Goal: Task Accomplishment & Management: Manage account settings

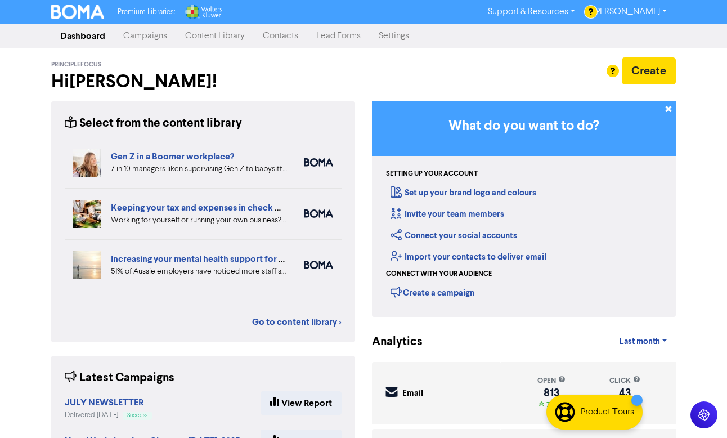
click at [140, 29] on link "Campaigns" at bounding box center [145, 36] width 62 height 23
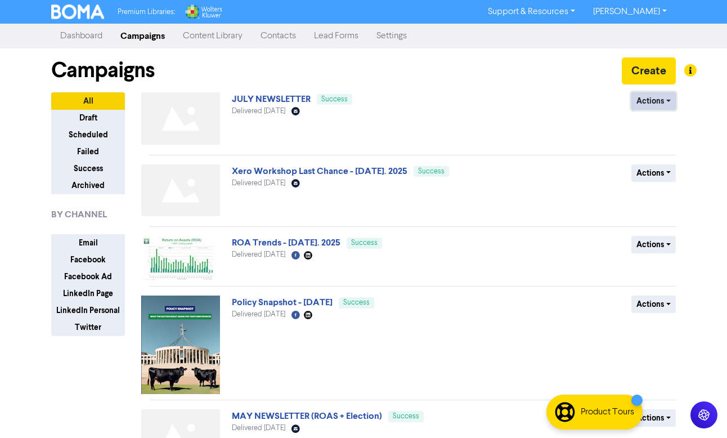
click at [665, 100] on button "Actions" at bounding box center [654, 100] width 44 height 17
click at [669, 126] on button "Duplicate" at bounding box center [676, 125] width 89 height 18
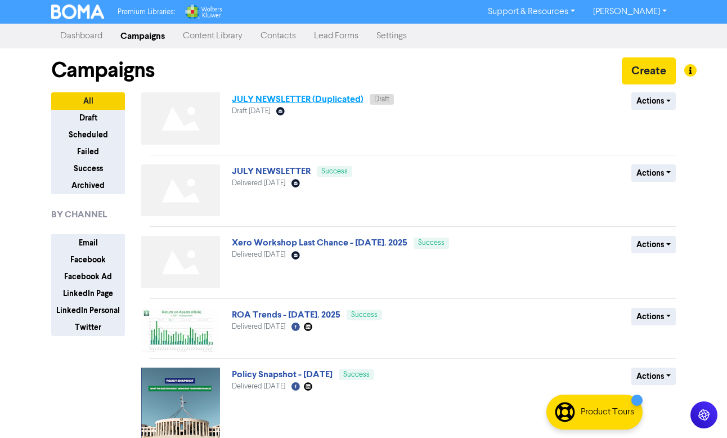
click at [321, 100] on link "JULY NEWSLETTER (Duplicated)" at bounding box center [298, 98] width 132 height 11
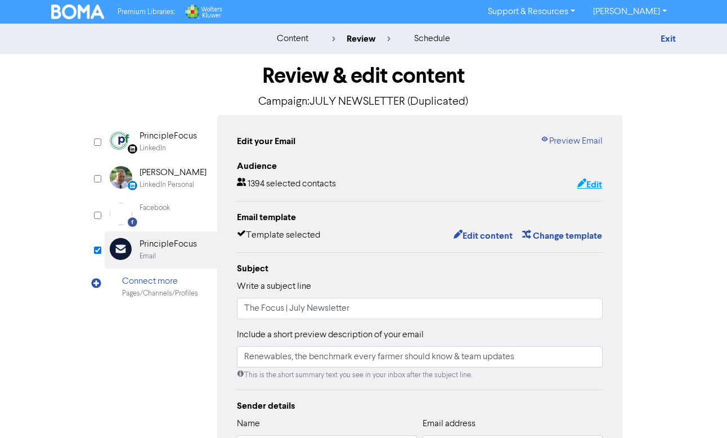
click at [591, 186] on button "Edit" at bounding box center [590, 184] width 26 height 15
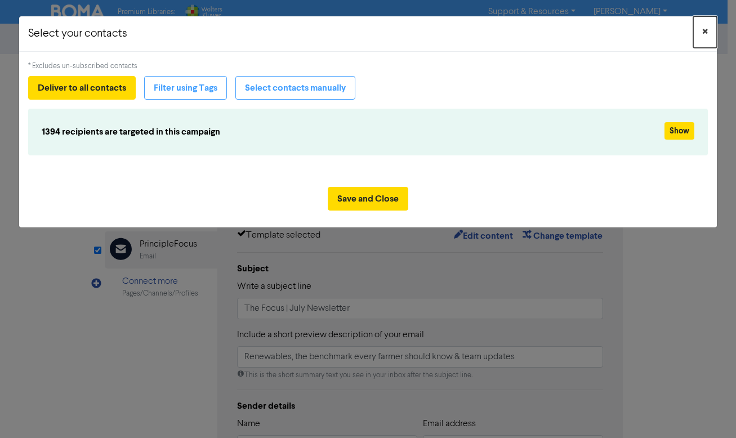
click at [705, 29] on span "×" at bounding box center [705, 32] width 6 height 17
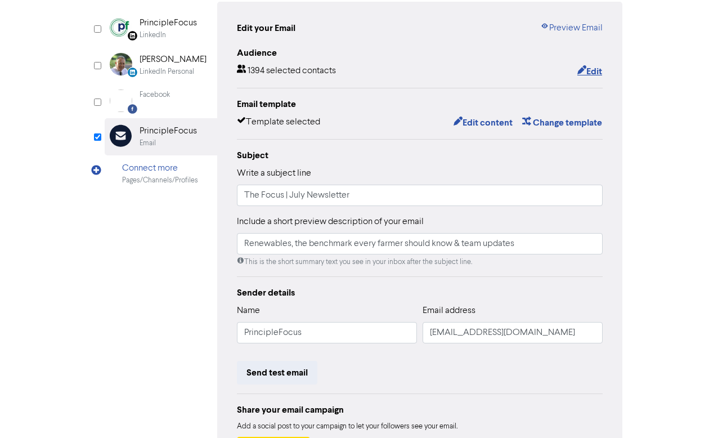
scroll to position [114, 0]
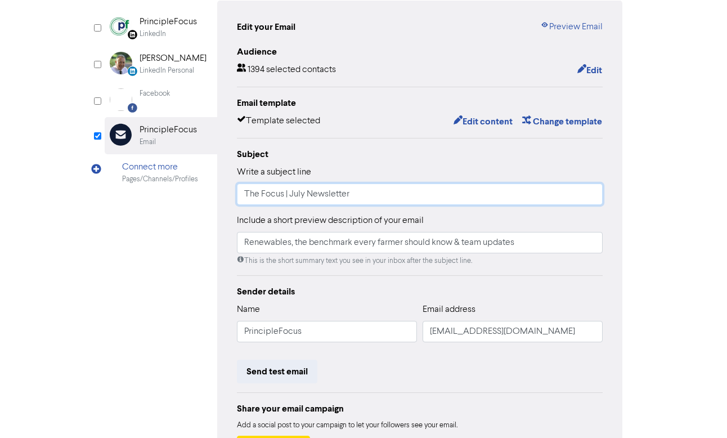
drag, startPoint x: 304, startPoint y: 195, endPoint x: 292, endPoint y: 195, distance: 12.4
click at [292, 195] on input "The Focus | July Newsletter" at bounding box center [420, 194] width 366 height 21
click at [381, 198] on input "The Focus | August Newsletter" at bounding box center [420, 194] width 366 height 21
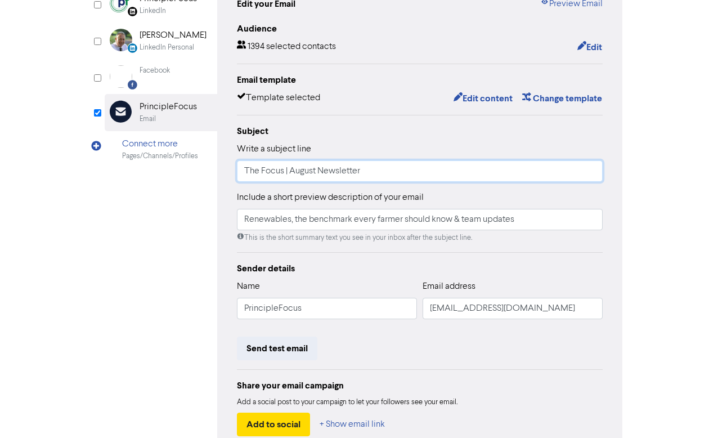
scroll to position [143, 0]
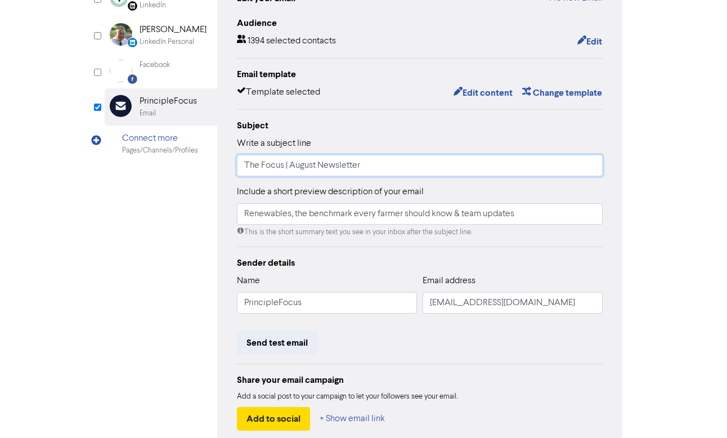
type input "The Focus | August Newsletter"
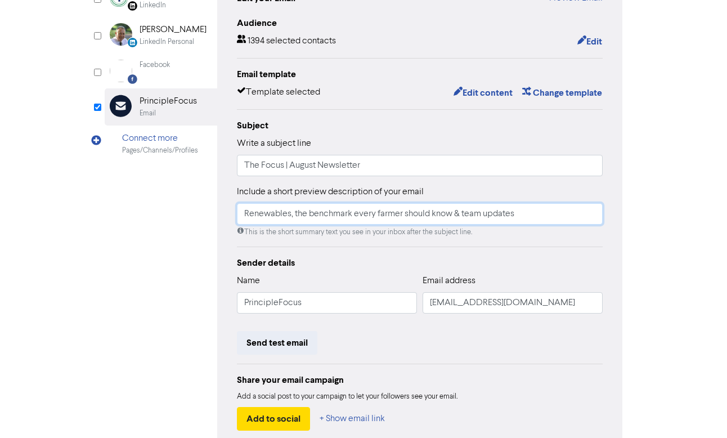
drag, startPoint x: 566, startPoint y: 213, endPoint x: 294, endPoint y: 211, distance: 271.9
click at [294, 211] on input "Renewables, the benchmark every farmer should know & team updates" at bounding box center [420, 213] width 366 height 21
click at [405, 210] on input "Renewables, the benchmark every farmer should know & team updates" at bounding box center [420, 213] width 366 height 21
drag, startPoint x: 462, startPoint y: 215, endPoint x: 245, endPoint y: 220, distance: 217.4
click at [244, 220] on input "Renewables, the benchmark every farmer should know & team updates" at bounding box center [420, 213] width 366 height 21
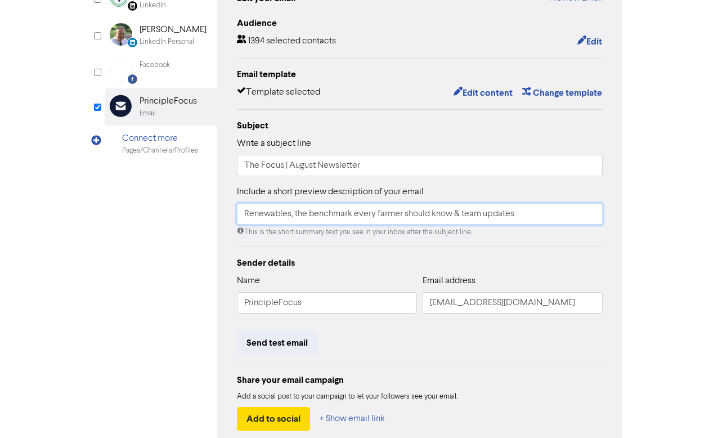
click at [260, 215] on input "Renewables, the benchmark every farmer should know & team updates" at bounding box center [420, 213] width 366 height 21
click at [324, 216] on input "Renewables, the benchmark every farmer should know & team updates" at bounding box center [420, 213] width 366 height 21
drag, startPoint x: 530, startPoint y: 215, endPoint x: 208, endPoint y: 214, distance: 322.6
click at [208, 214] on div "LinkedIn Page Created with Sketch. PrincipleFocus LinkedIn LinkedIn Personal Cr…" at bounding box center [364, 211] width 518 height 479
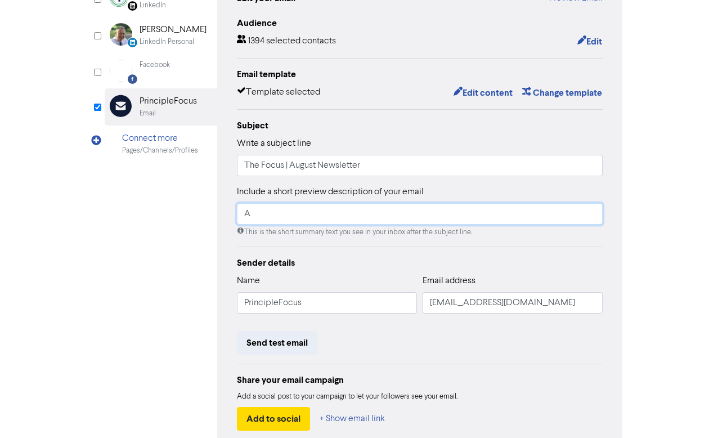
type input "A"
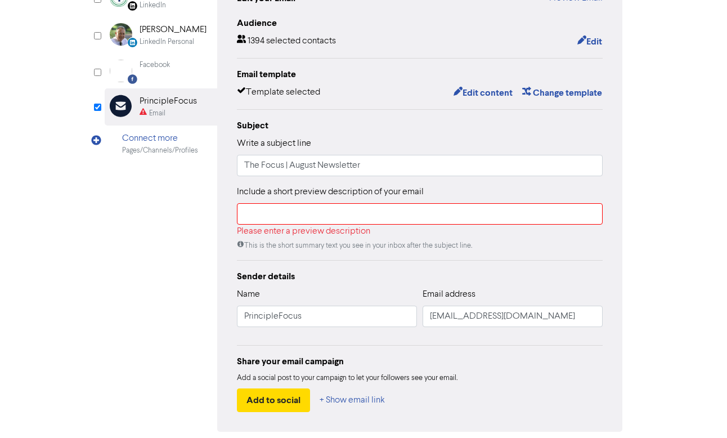
click at [301, 263] on div "Audience 1394 selected contacts Edit Email template Template selected Edit cont…" at bounding box center [420, 214] width 366 height 396
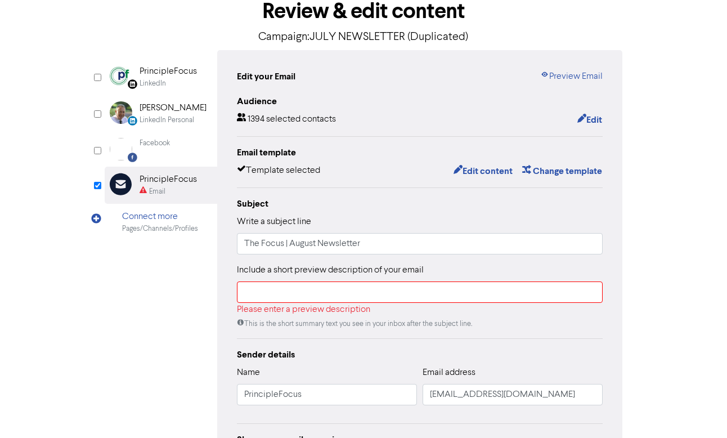
scroll to position [55, 0]
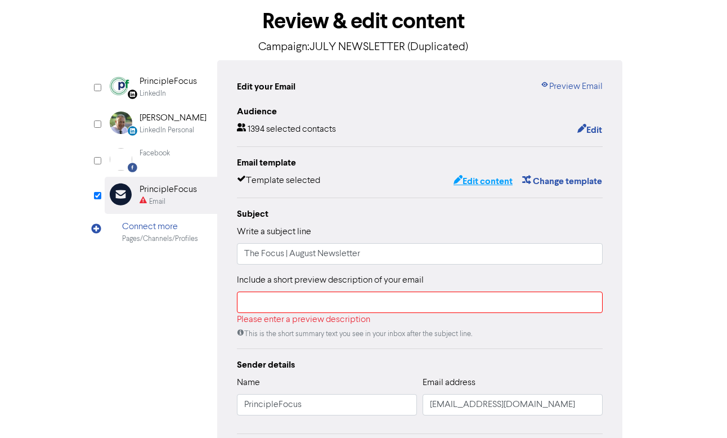
click at [493, 177] on button "Edit content" at bounding box center [483, 181] width 60 height 15
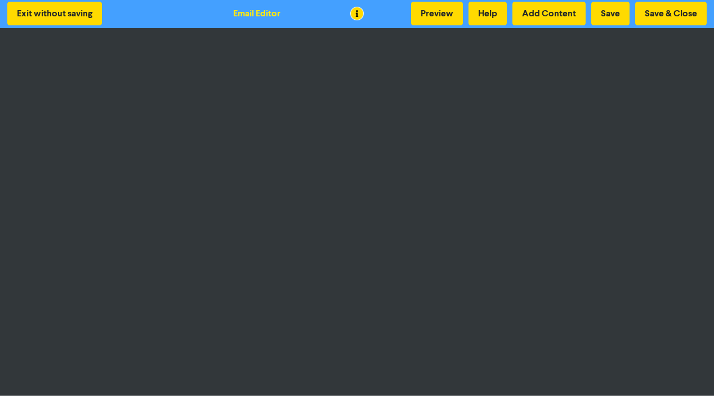
scroll to position [2, 0]
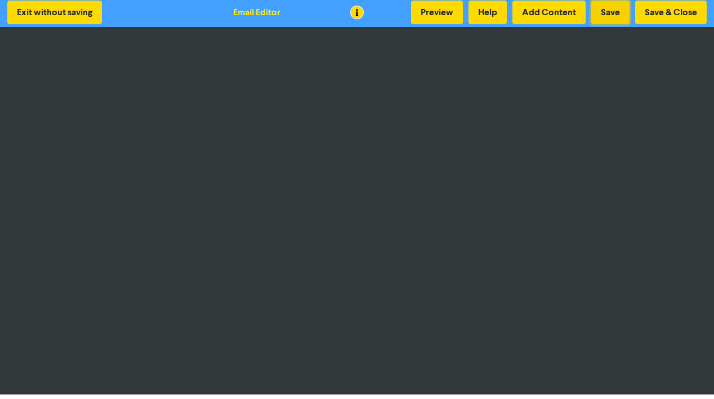
click at [610, 18] on button "Save" at bounding box center [610, 13] width 38 height 24
click at [673, 14] on button "Save & Close" at bounding box center [671, 13] width 72 height 24
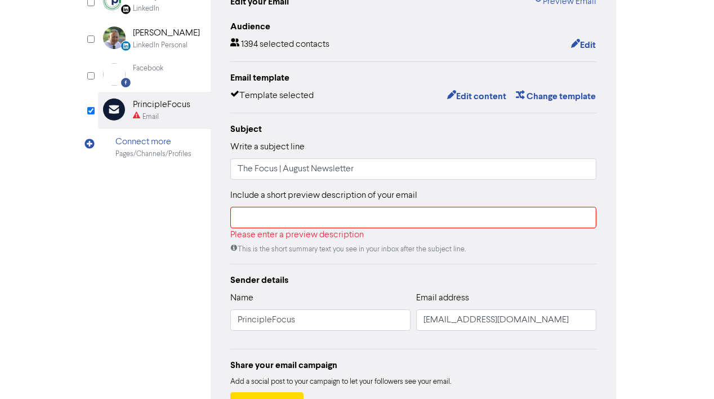
scroll to position [145, 0]
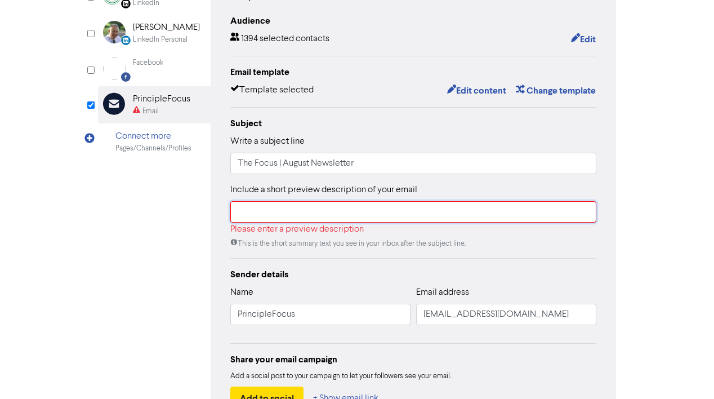
click at [459, 204] on input "text" at bounding box center [413, 211] width 366 height 21
paste input "August Update: Cutting through the noise + what’s on the radar"
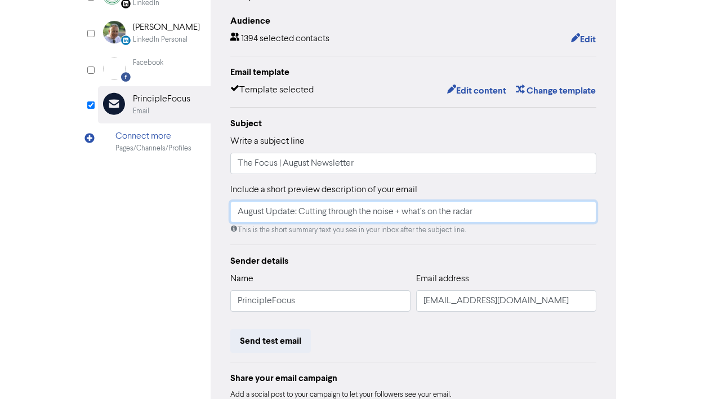
click at [401, 213] on input "August Update: Cutting through the noise + what’s on the radar" at bounding box center [413, 211] width 366 height 21
click at [503, 206] on input "August Update: Cutting through the noise & what’s on the radar" at bounding box center [413, 211] width 366 height 21
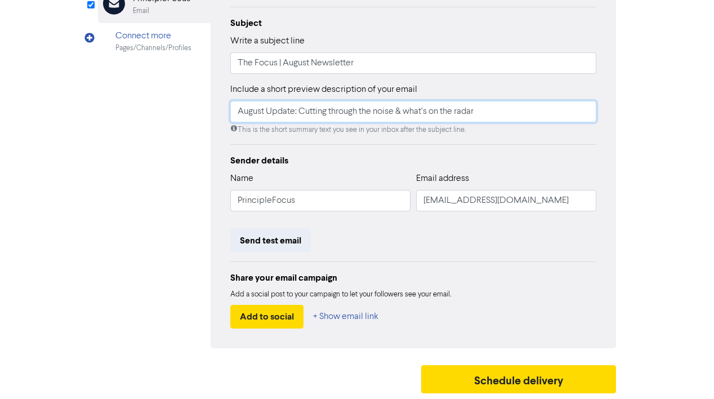
type input "August Update: Cutting through the noise & what’s on the radar"
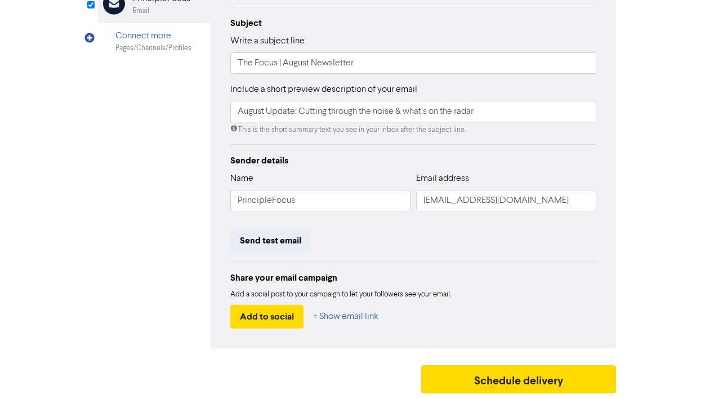
click at [498, 255] on div "Sender details Name PrincipleFocus Email address [EMAIL_ADDRESS][DOMAIN_NAME] S…" at bounding box center [413, 241] width 366 height 175
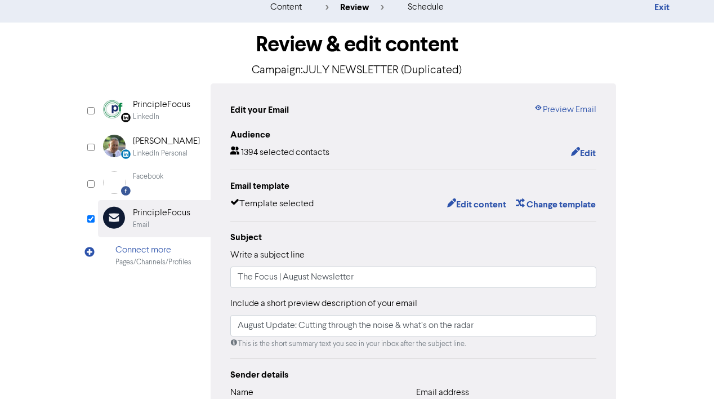
scroll to position [0, 0]
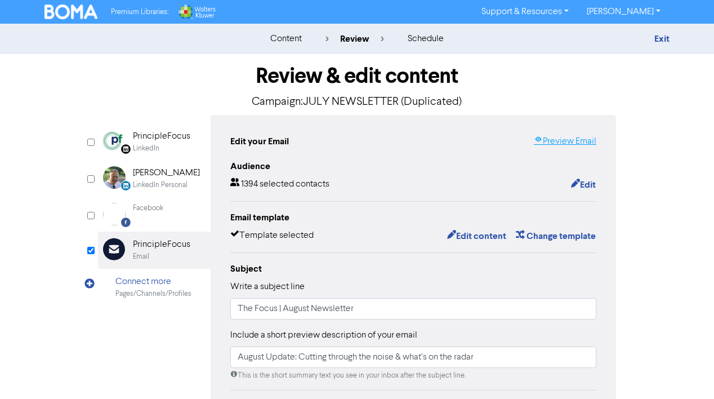
click at [570, 143] on link "Preview Email" at bounding box center [565, 142] width 62 height 14
click at [152, 65] on h1 "Review & edit content" at bounding box center [357, 76] width 518 height 26
